Goal: Navigation & Orientation: Find specific page/section

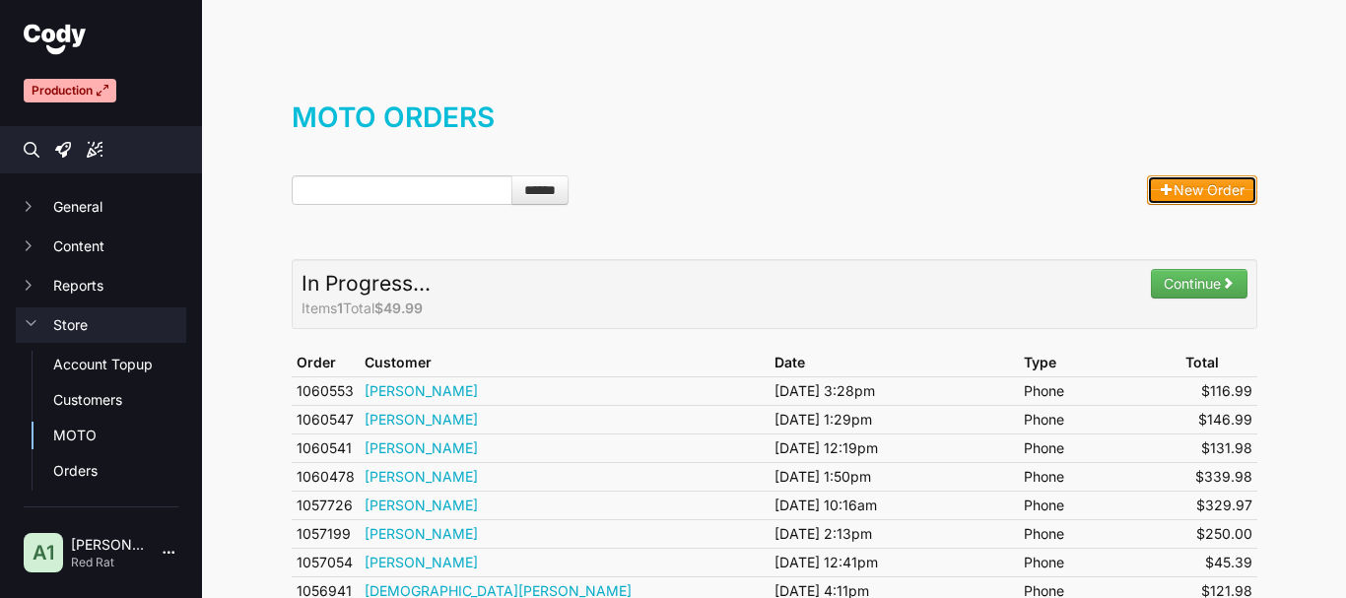
click at [1160, 191] on icon at bounding box center [1167, 189] width 14 height 14
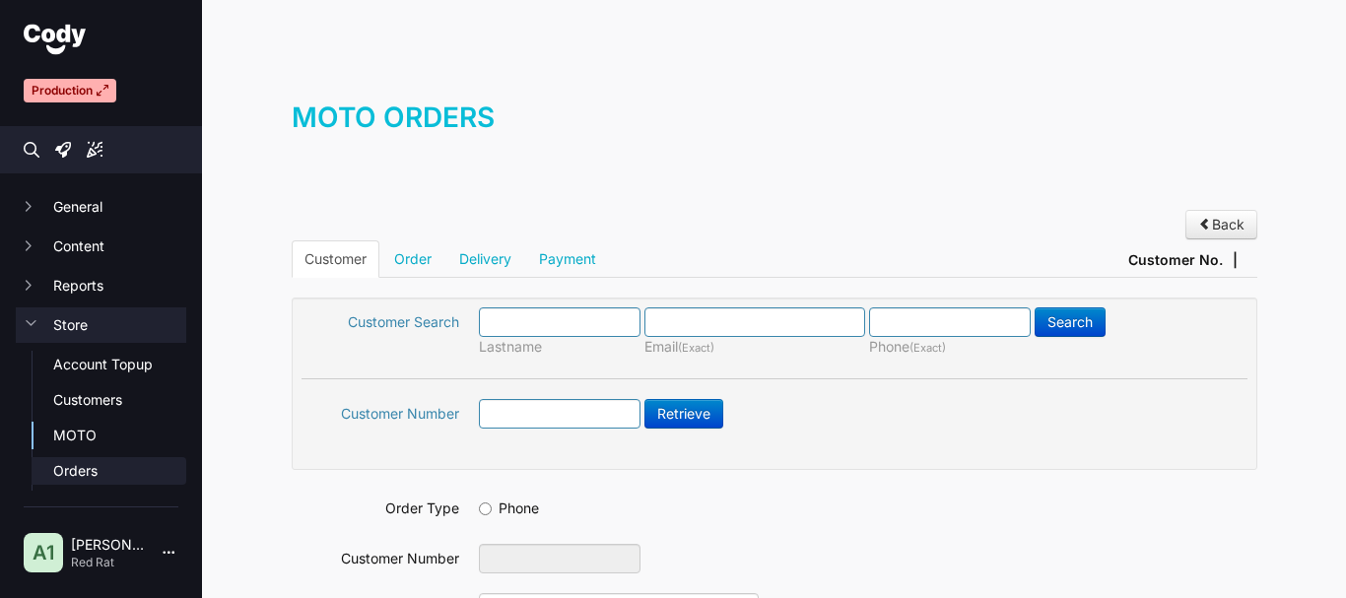
click at [70, 467] on link "Orders" at bounding box center [119, 471] width 133 height 20
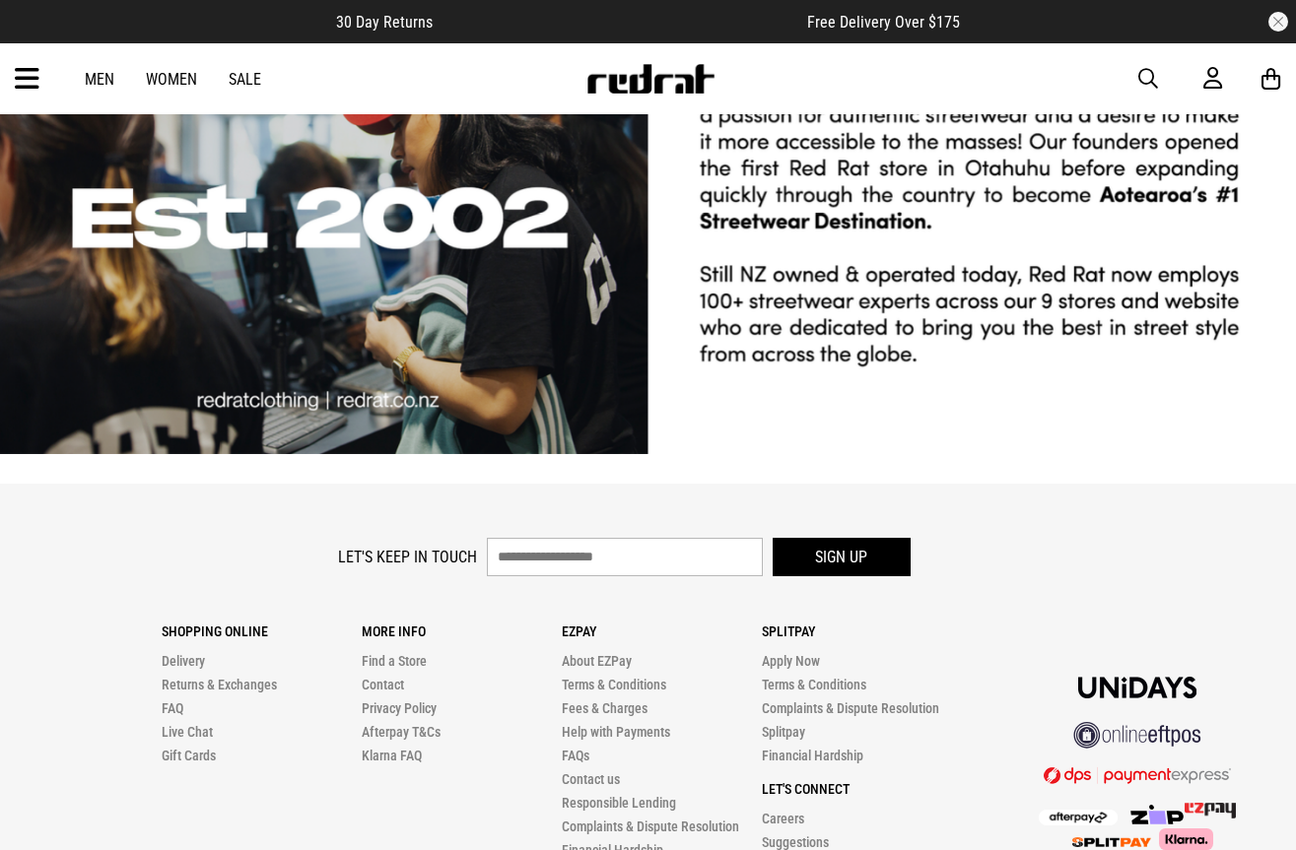
scroll to position [4144, 0]
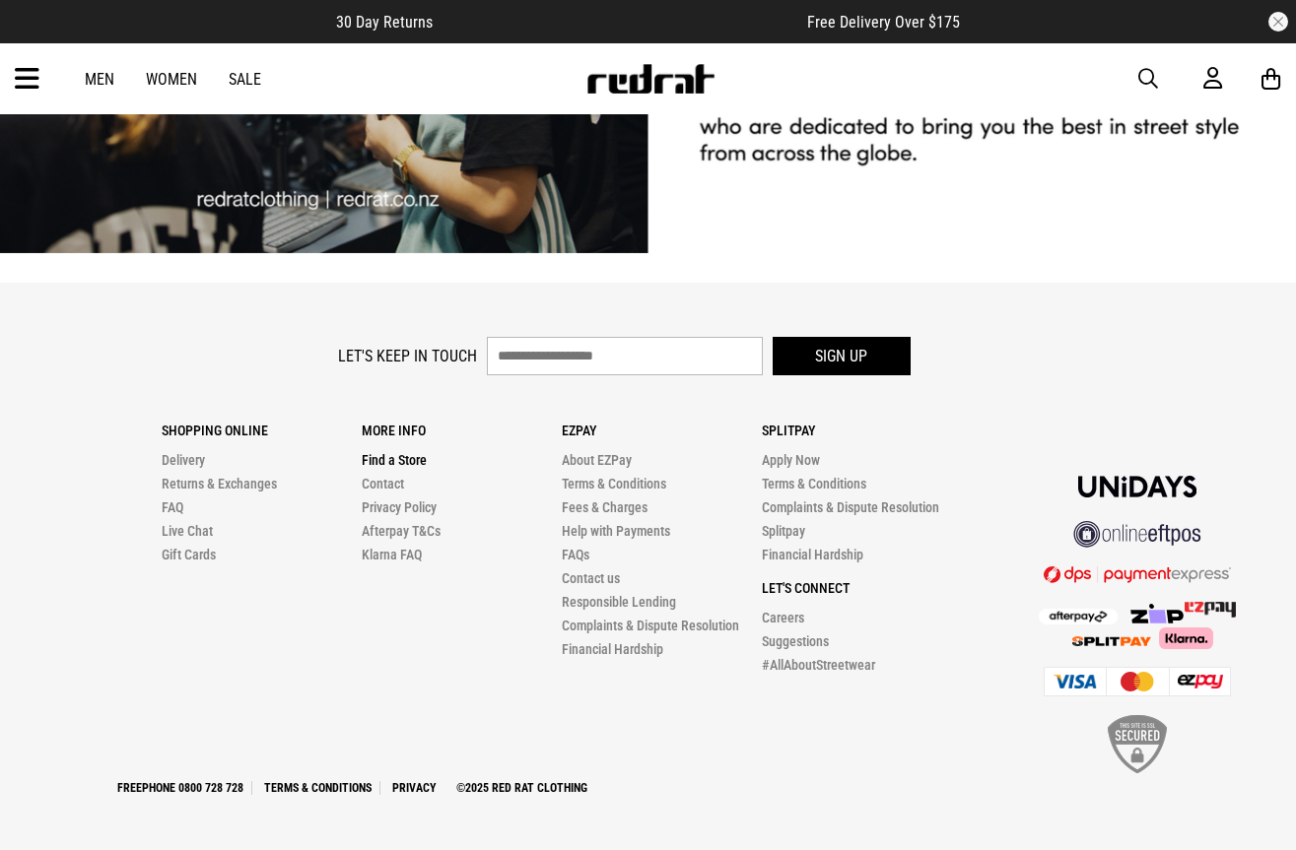
click at [415, 459] on link "Find a Store" at bounding box center [394, 460] width 65 height 16
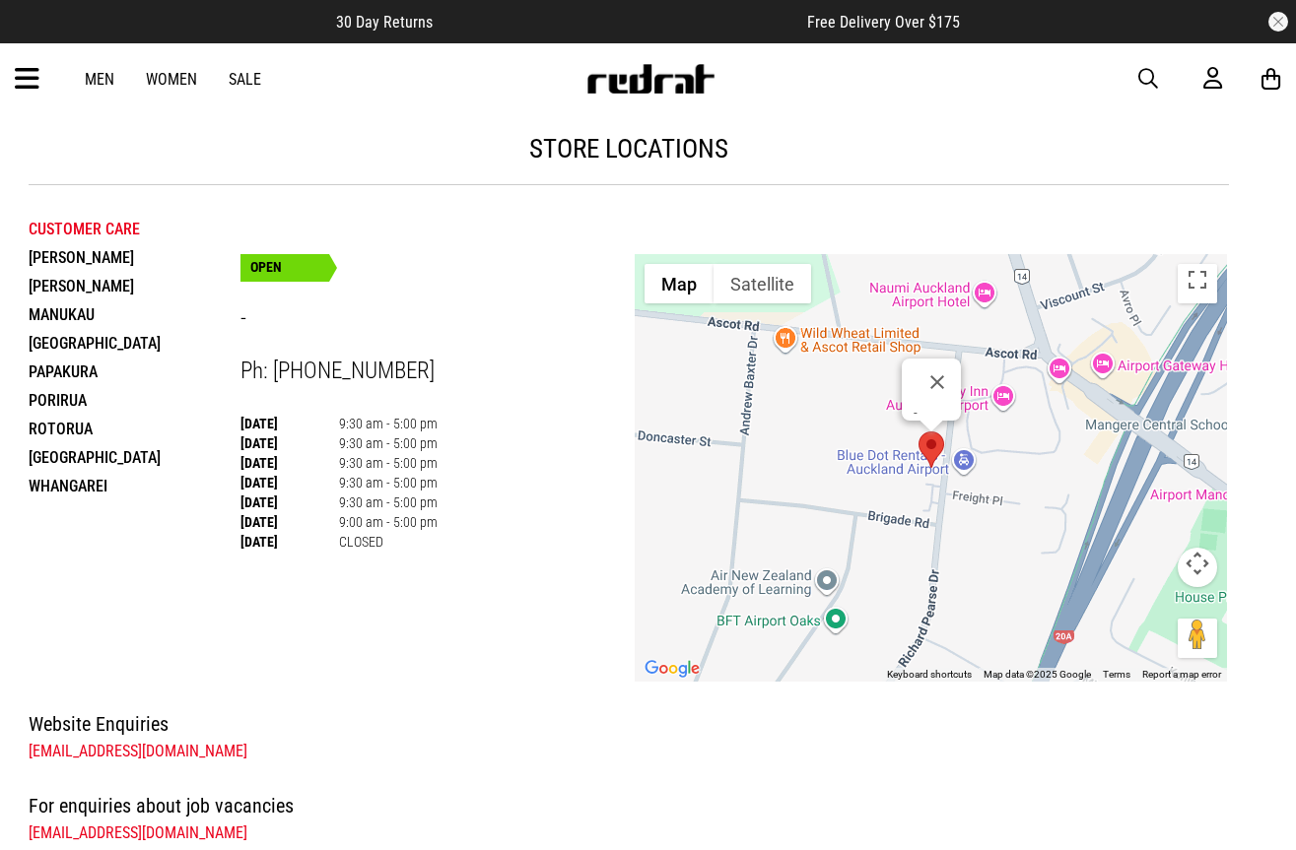
click at [69, 309] on li "Manukau" at bounding box center [135, 314] width 212 height 29
